Goal: Find specific page/section: Find specific page/section

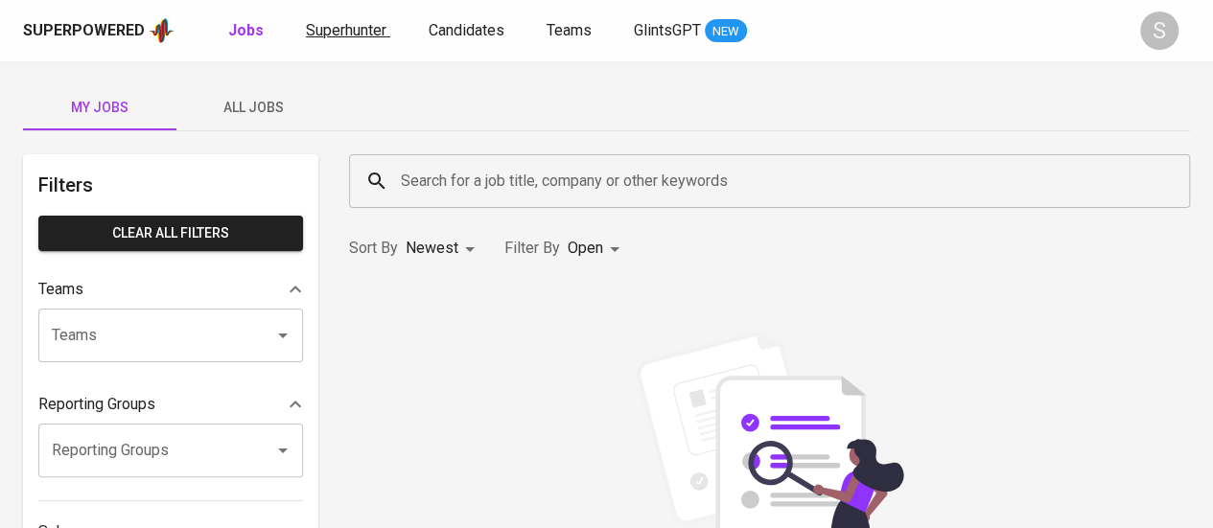
click at [353, 39] on link "Superhunter" at bounding box center [348, 31] width 84 height 24
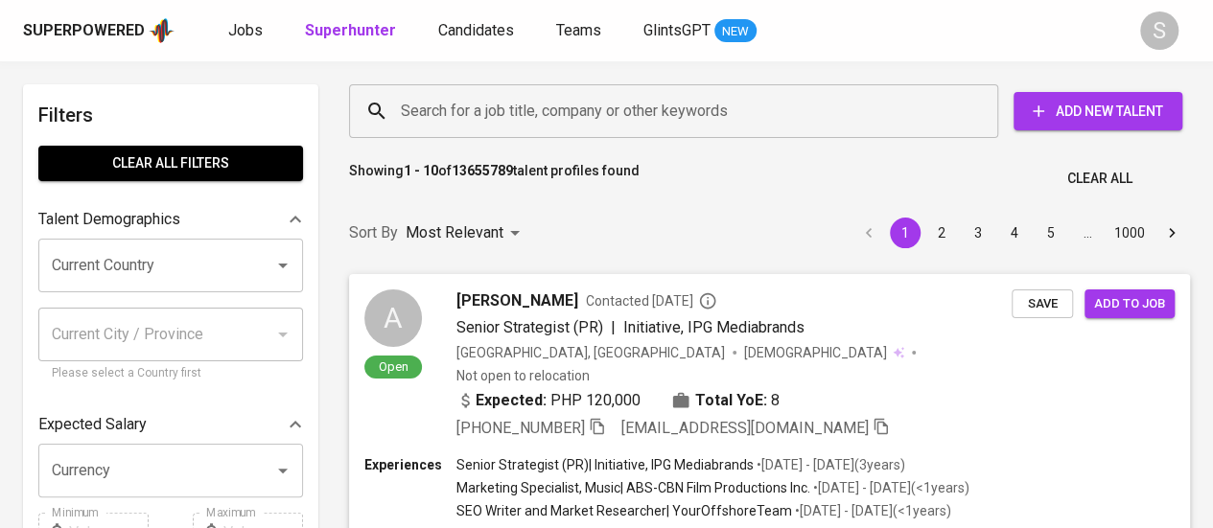
click at [546, 112] on input "Search for a job title, company or other keywords" at bounding box center [678, 111] width 565 height 36
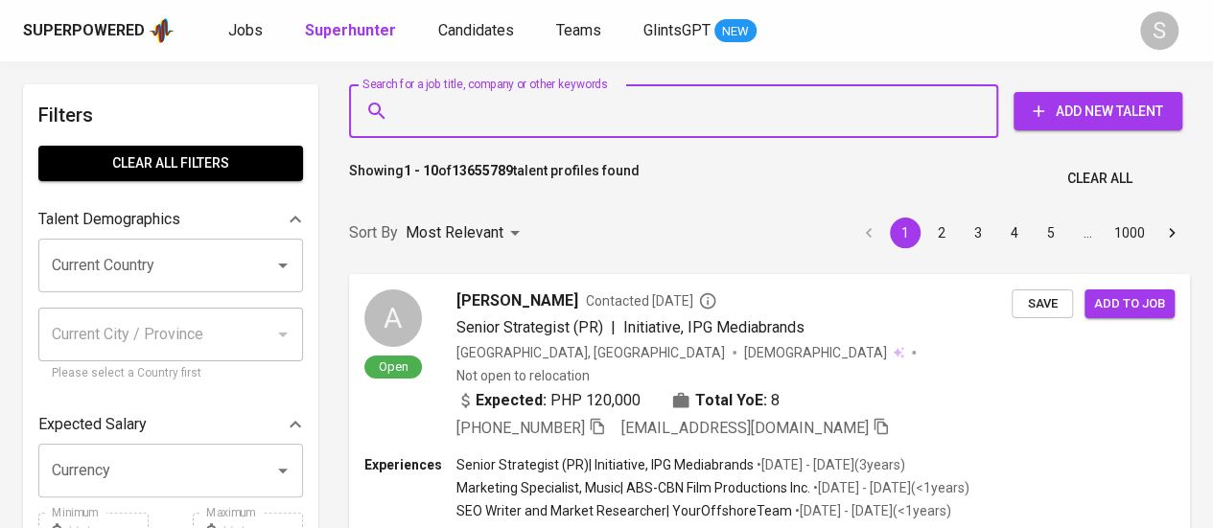
paste input "[EMAIL_ADDRESS][DOMAIN_NAME]"
type input "[EMAIL_ADDRESS][DOMAIN_NAME]"
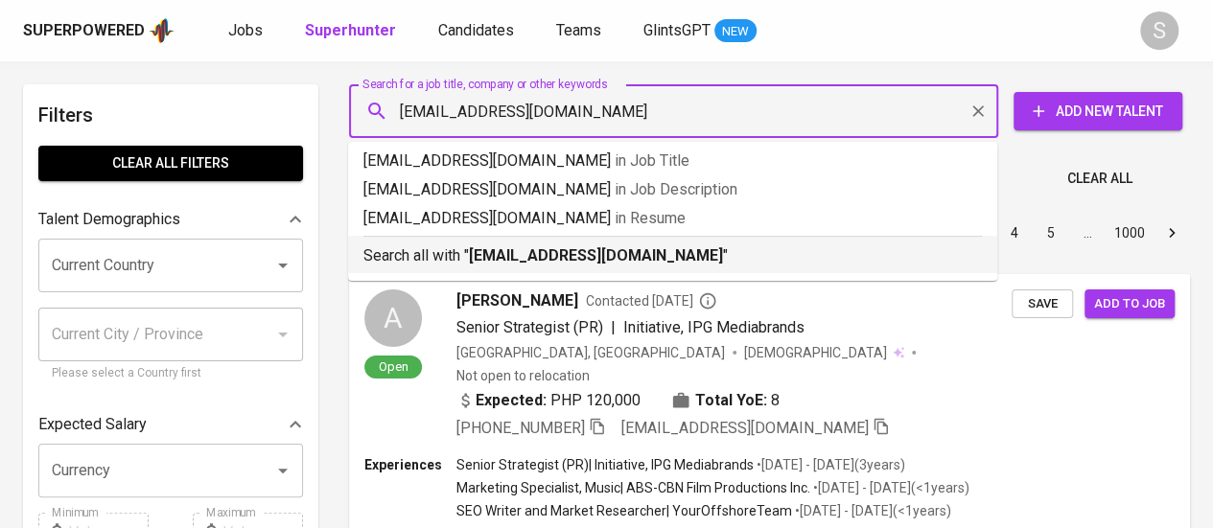
click at [638, 257] on b "[EMAIL_ADDRESS][DOMAIN_NAME]" at bounding box center [596, 255] width 254 height 18
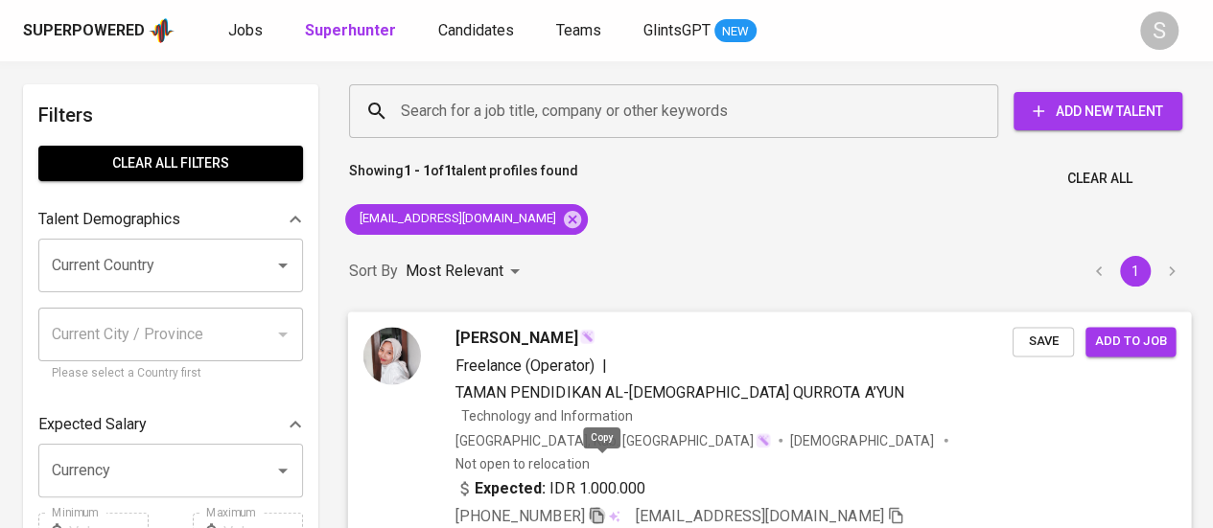
click at [602, 506] on icon "button" at bounding box center [596, 514] width 17 height 17
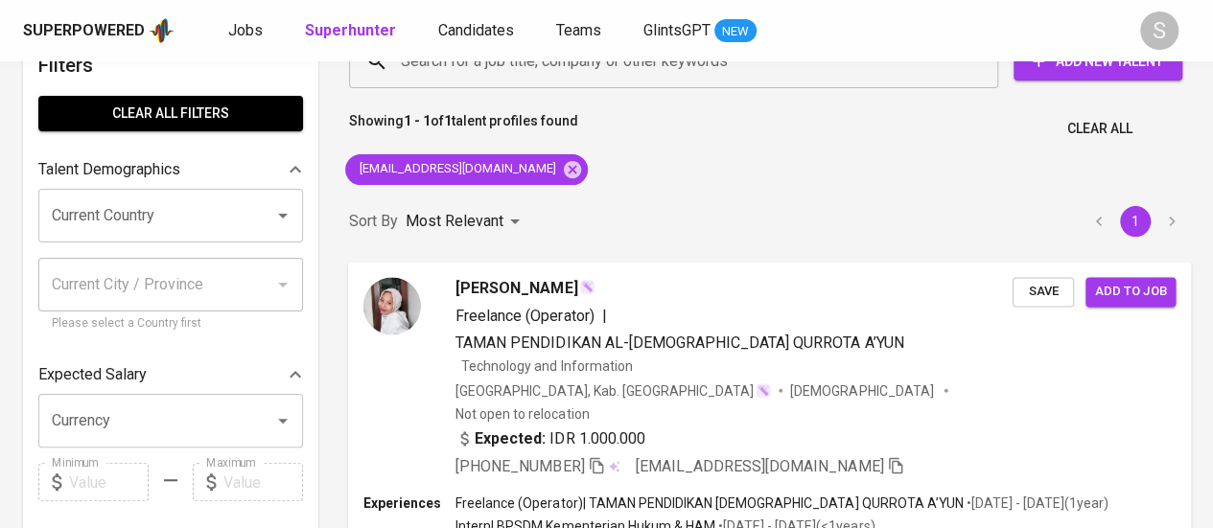
scroll to position [63, 0]
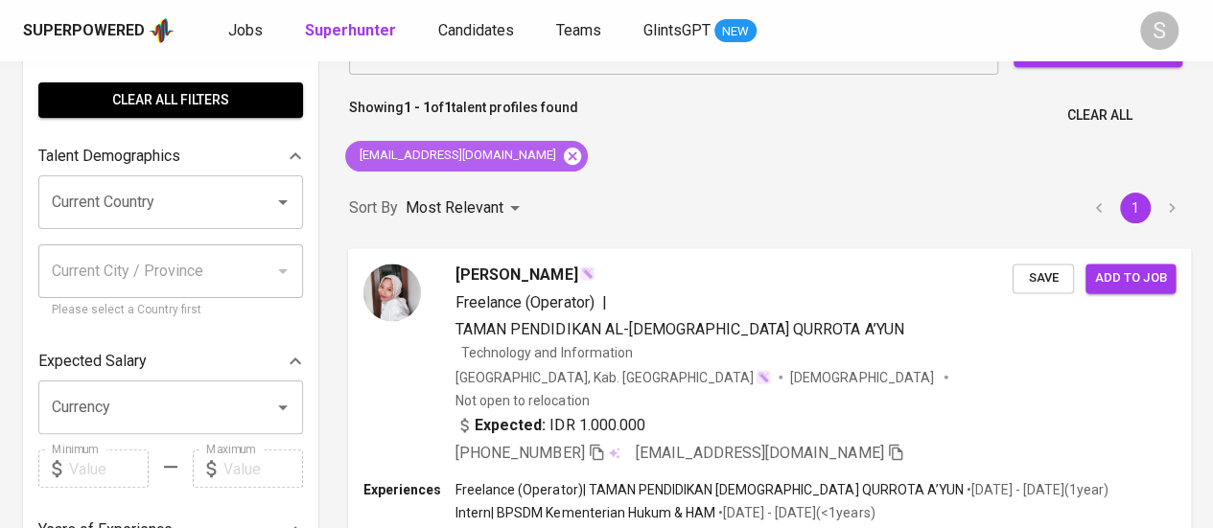
click at [564, 156] on icon at bounding box center [572, 155] width 17 height 17
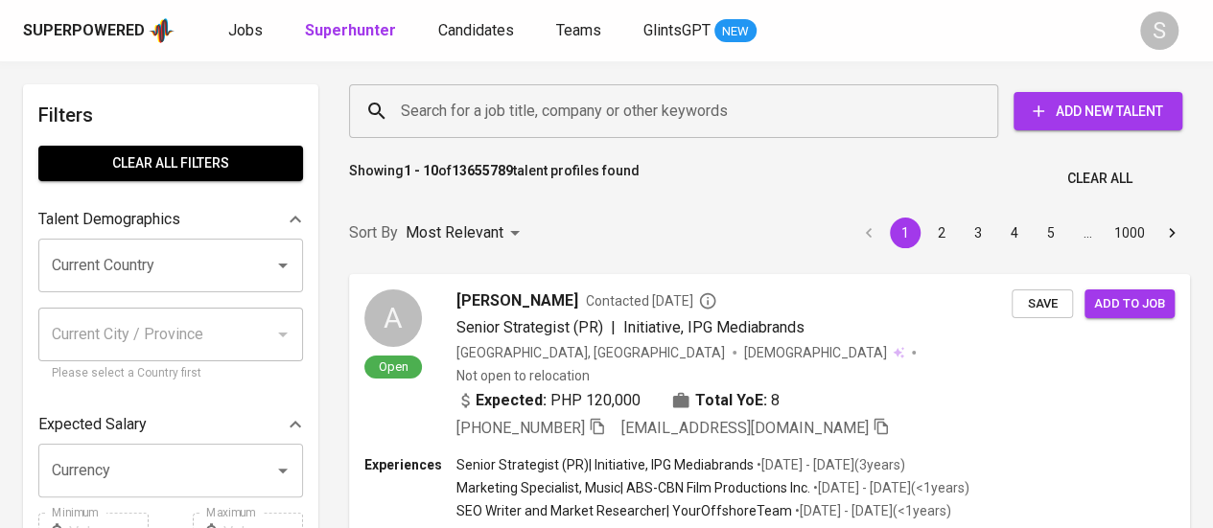
click at [499, 122] on input "Search for a job title, company or other keywords" at bounding box center [678, 111] width 565 height 36
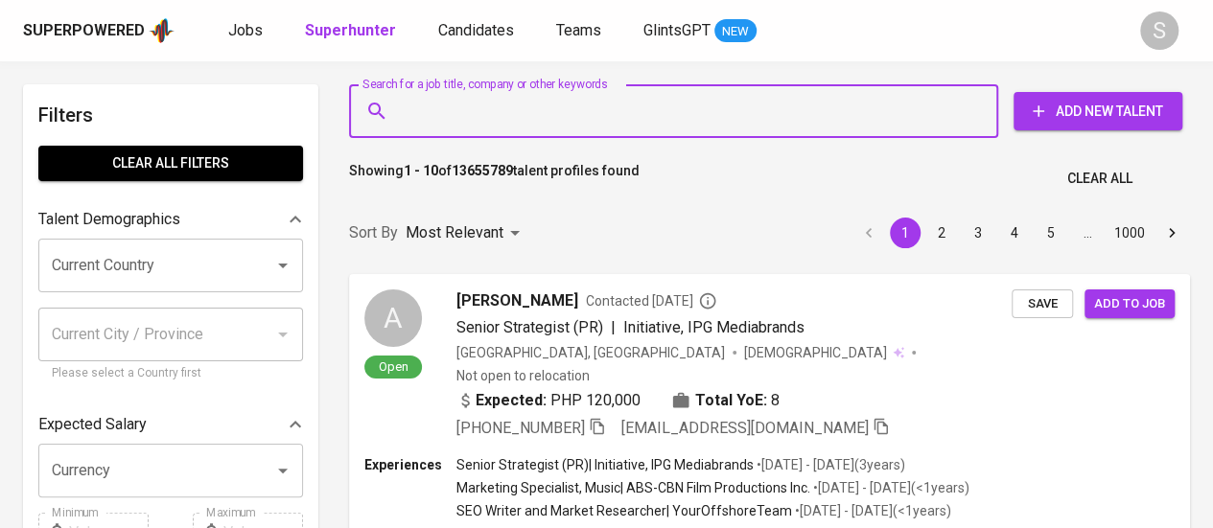
paste input "[EMAIL_ADDRESS][DOMAIN_NAME]"
type input "[EMAIL_ADDRESS][DOMAIN_NAME]"
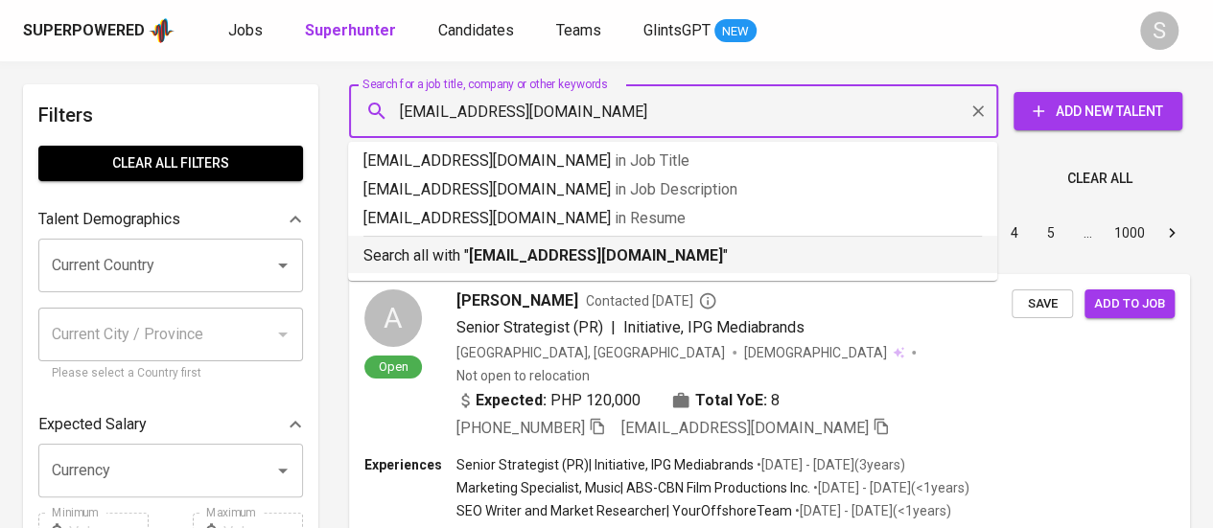
click at [492, 246] on p "Search all with " [EMAIL_ADDRESS][DOMAIN_NAME] "" at bounding box center [672, 256] width 619 height 23
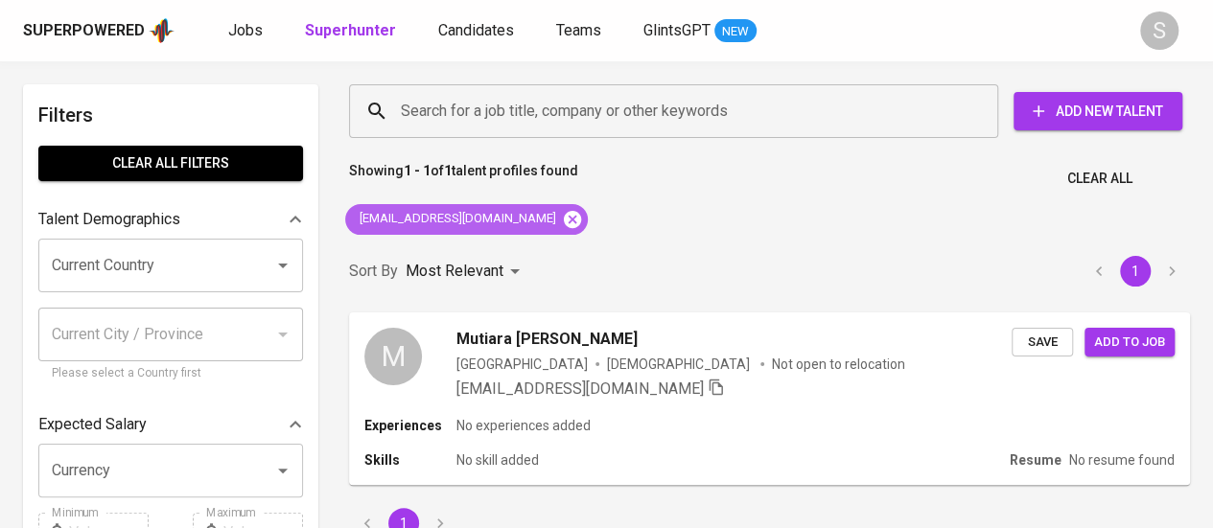
click at [565, 220] on icon at bounding box center [572, 219] width 21 height 21
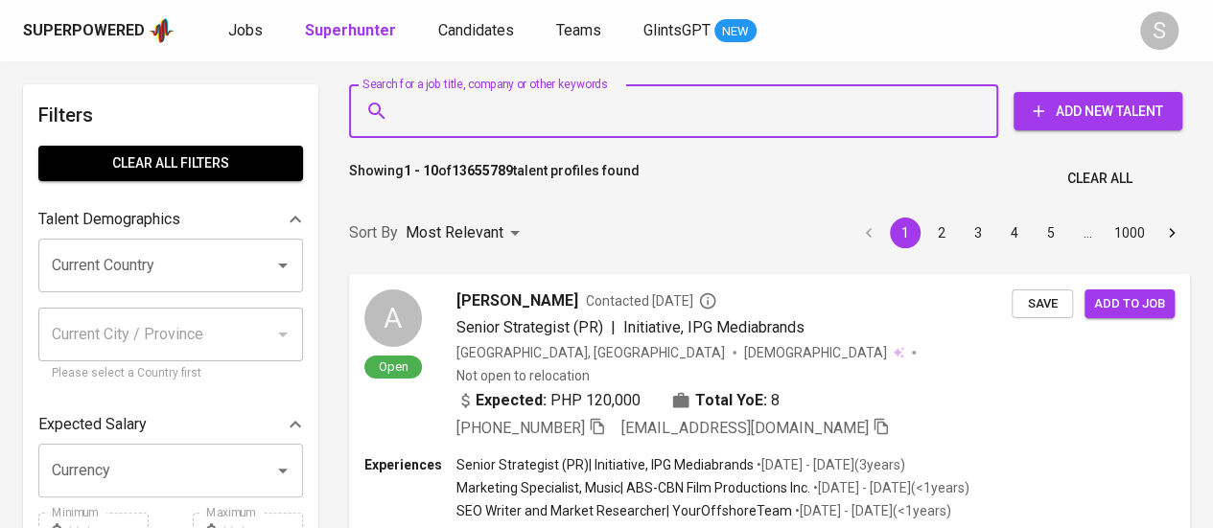
click at [652, 118] on input "Search for a job title, company or other keywords" at bounding box center [678, 111] width 565 height 36
paste input "[EMAIL_ADDRESS][DOMAIN_NAME]"
type input "[EMAIL_ADDRESS][DOMAIN_NAME]"
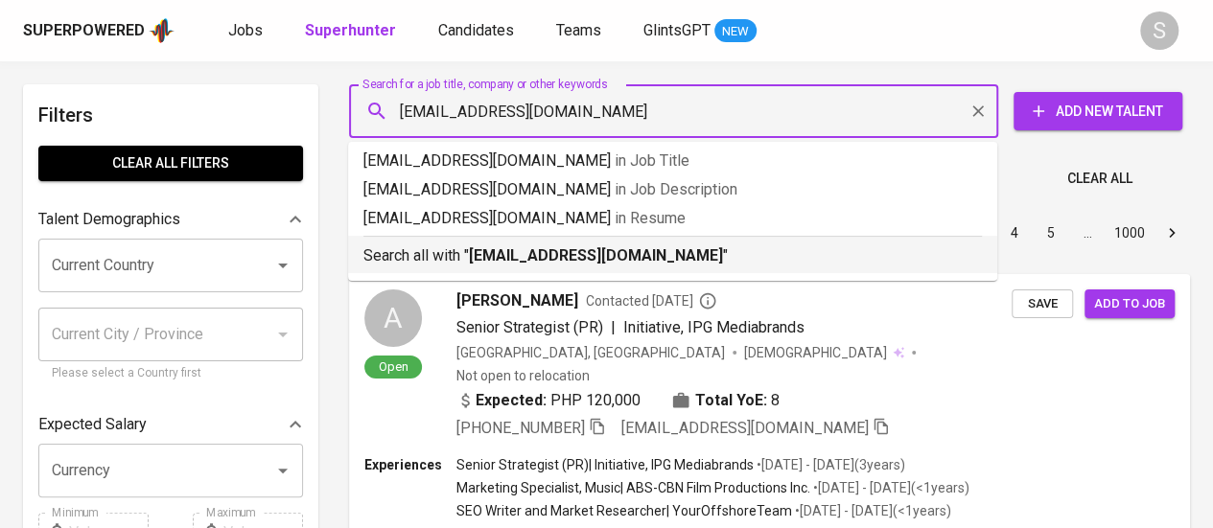
click at [658, 243] on div "Search all with " [EMAIL_ADDRESS][DOMAIN_NAME] "" at bounding box center [672, 252] width 619 height 32
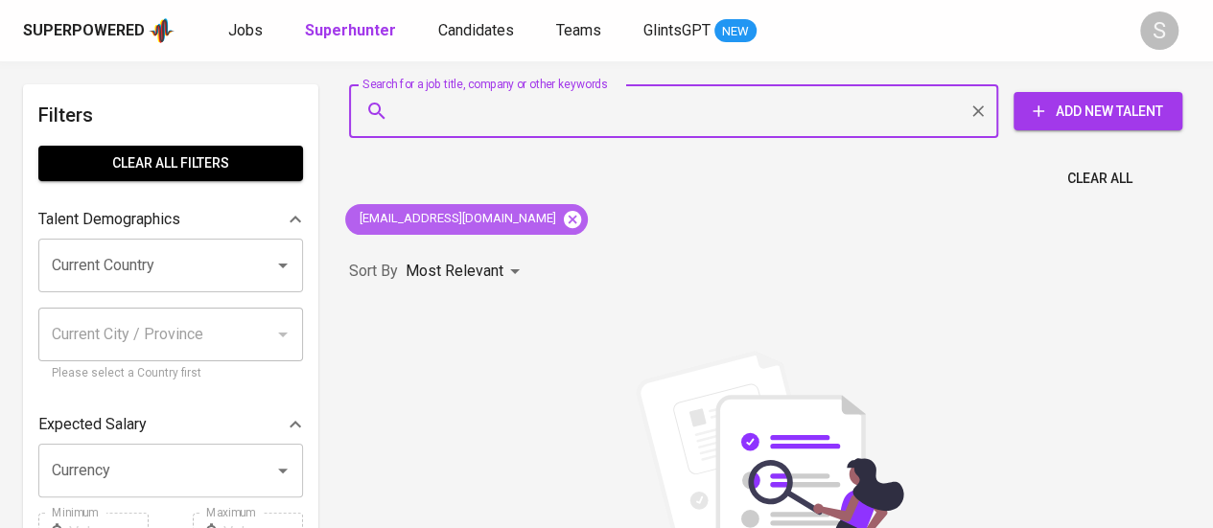
click at [562, 213] on icon at bounding box center [572, 219] width 21 height 21
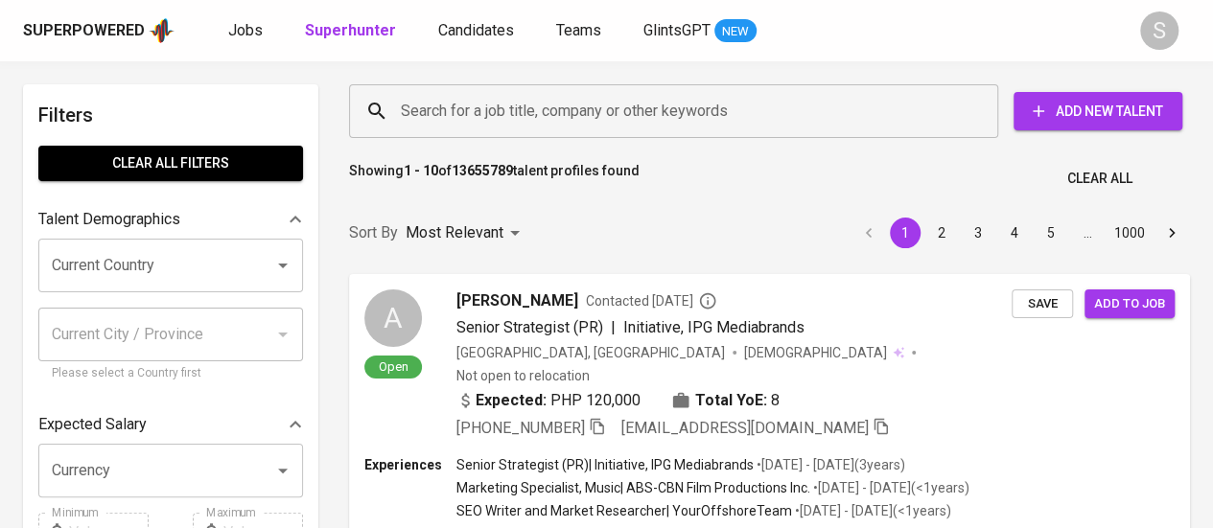
click at [519, 116] on input "Search for a job title, company or other keywords" at bounding box center [678, 111] width 565 height 36
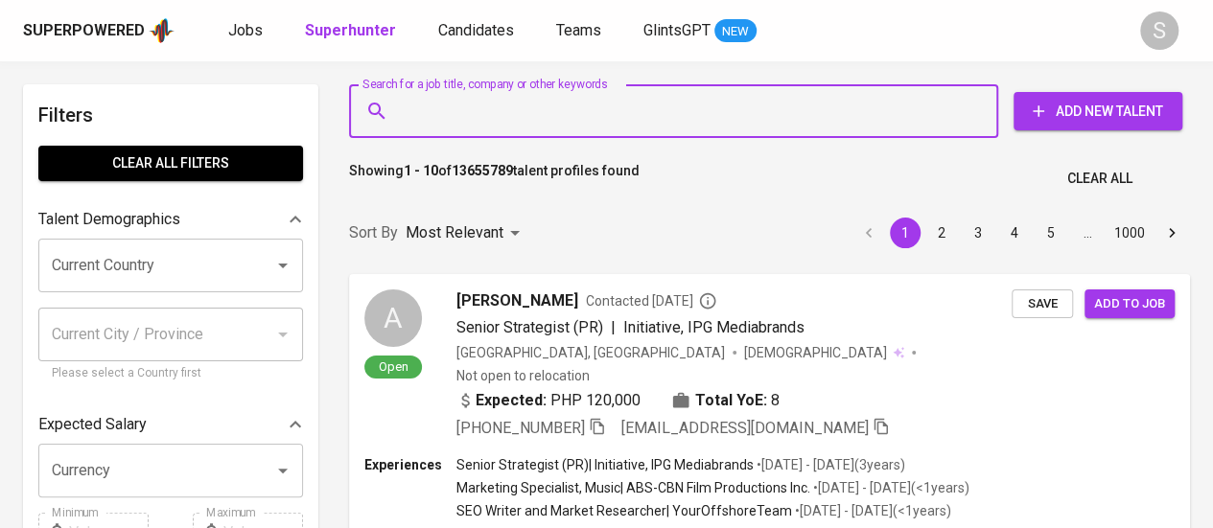
paste input "[EMAIL_ADDRESS][DOMAIN_NAME]"
type input "[EMAIL_ADDRESS][DOMAIN_NAME]"
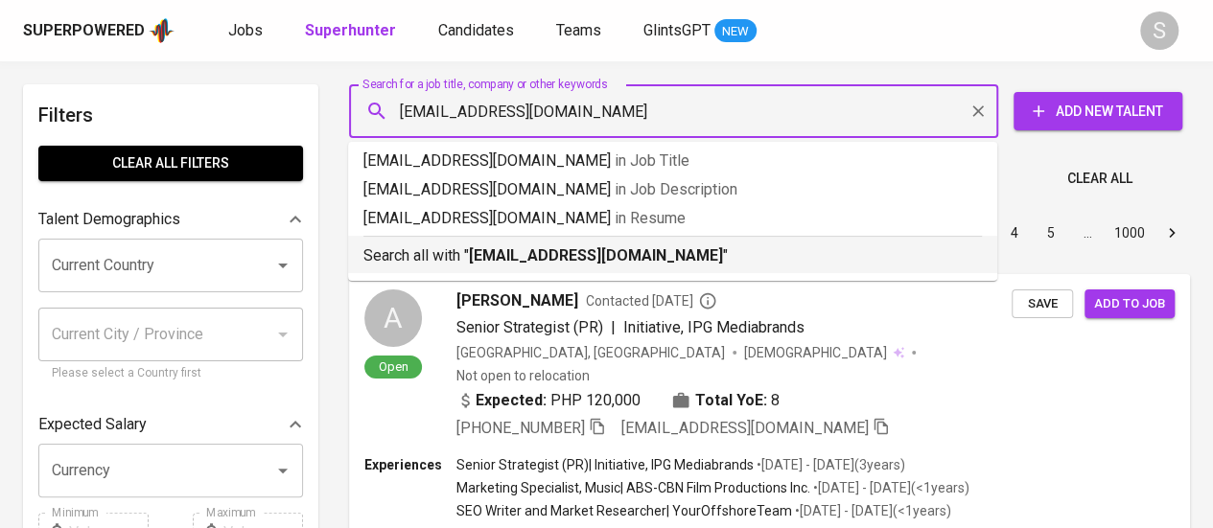
click at [541, 247] on b "[EMAIL_ADDRESS][DOMAIN_NAME]" at bounding box center [596, 255] width 254 height 18
